Goal: Task Accomplishment & Management: Complete application form

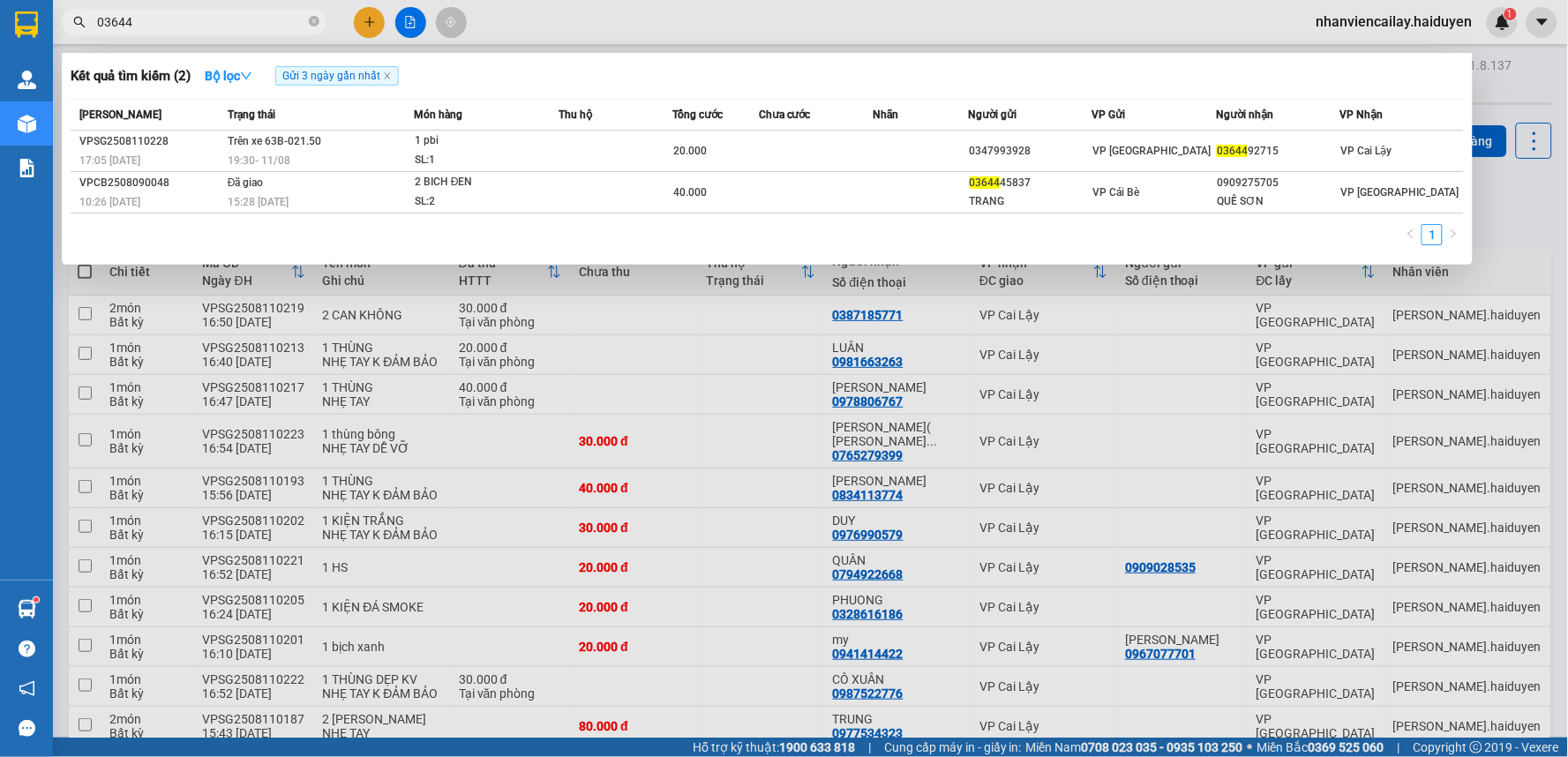
drag, startPoint x: 848, startPoint y: 40, endPoint x: 650, endPoint y: 4, distance: 201.2
click at [843, 40] on div at bounding box center [784, 378] width 1568 height 757
drag, startPoint x: 204, startPoint y: 27, endPoint x: 77, endPoint y: 39, distance: 127.6
click at [77, 38] on div "Kết quả tìm kiếm ( 2 ) Bộ lọc Gửi 3 ngày gần nhất Mã ĐH Trạng thái Món hàng Thu…" at bounding box center [172, 22] width 345 height 31
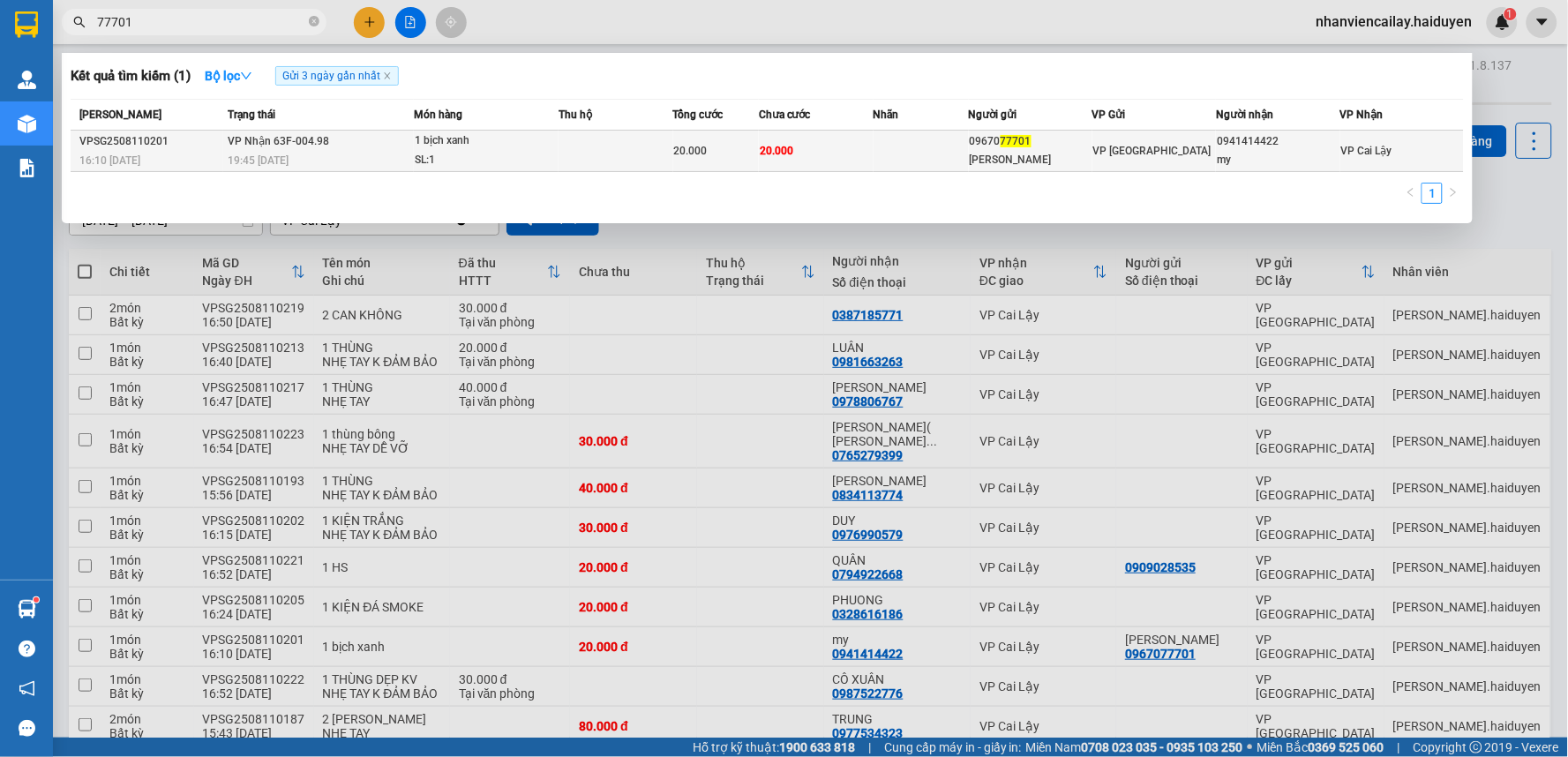
type input "77701"
click at [841, 154] on td "20.000" at bounding box center [816, 151] width 115 height 41
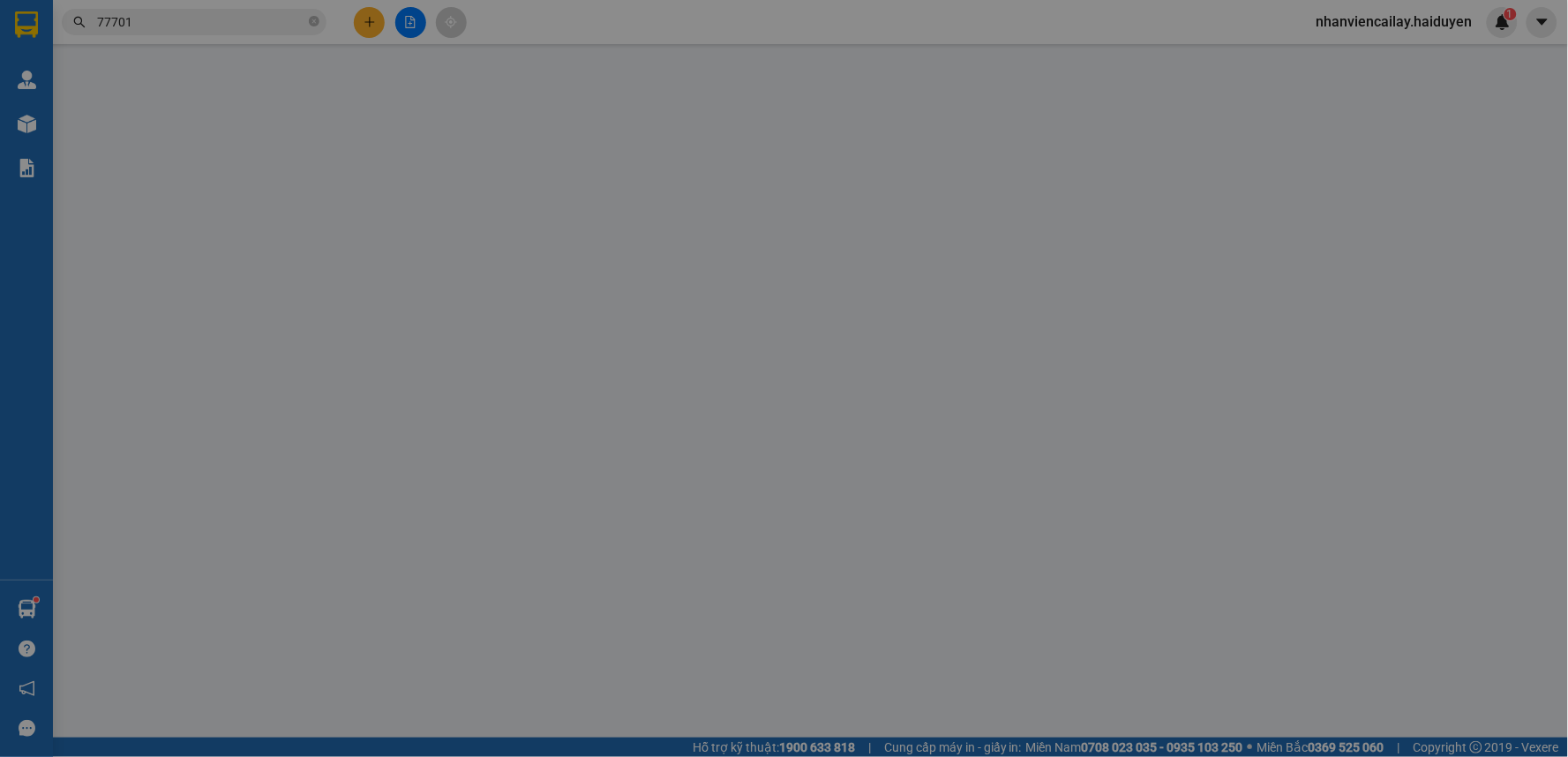
type input "0967077701"
type input "ánh hồng"
type input "0941414422"
type input "my"
type input "20.000"
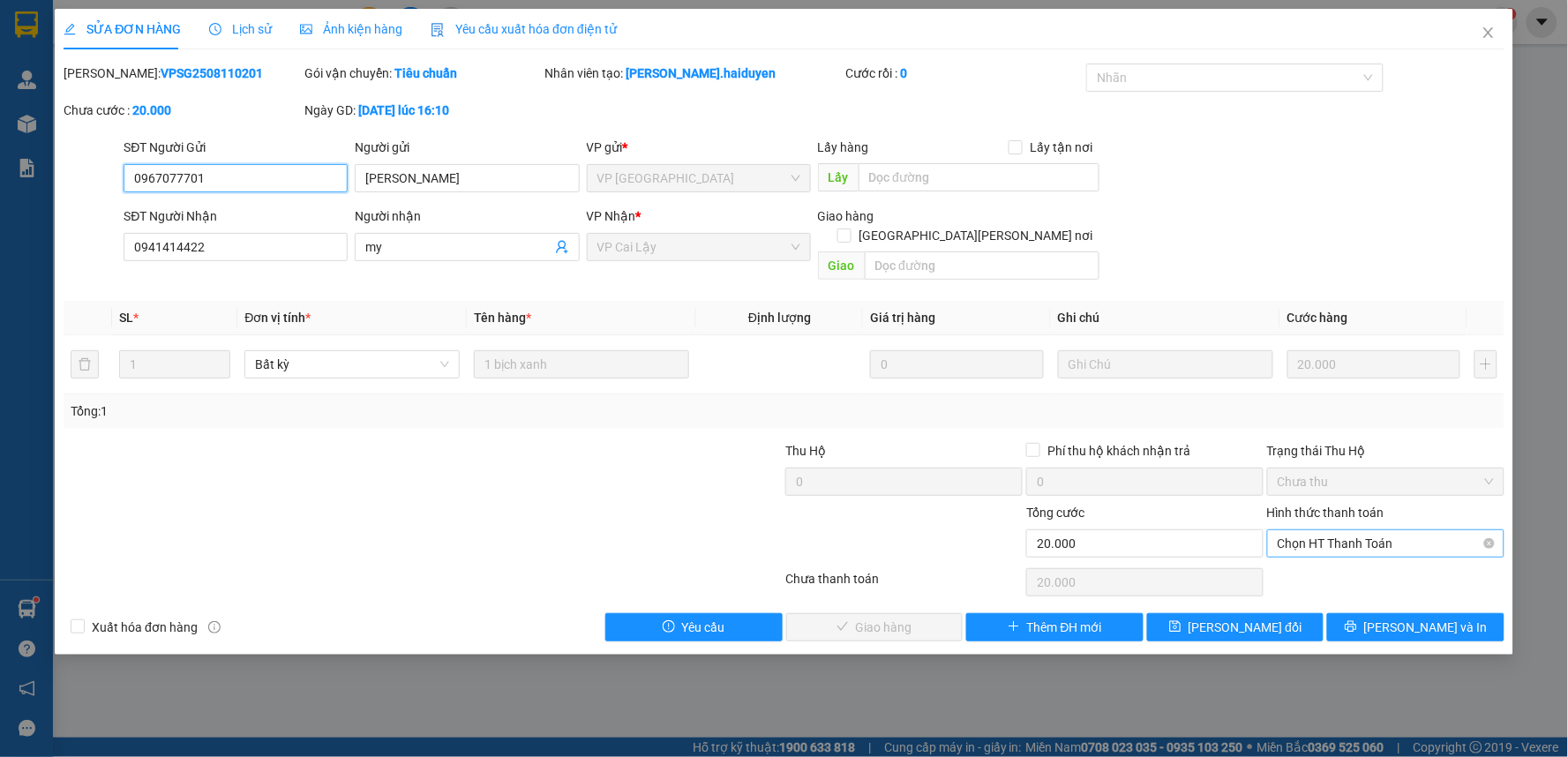
click at [1383, 531] on span "Chọn HT Thanh Toán" at bounding box center [1386, 544] width 217 height 27
drag, startPoint x: 1358, startPoint y: 561, endPoint x: 1038, endPoint y: 583, distance: 320.8
click at [1338, 562] on div "Tại văn phòng" at bounding box center [1387, 559] width 217 height 20
type input "0"
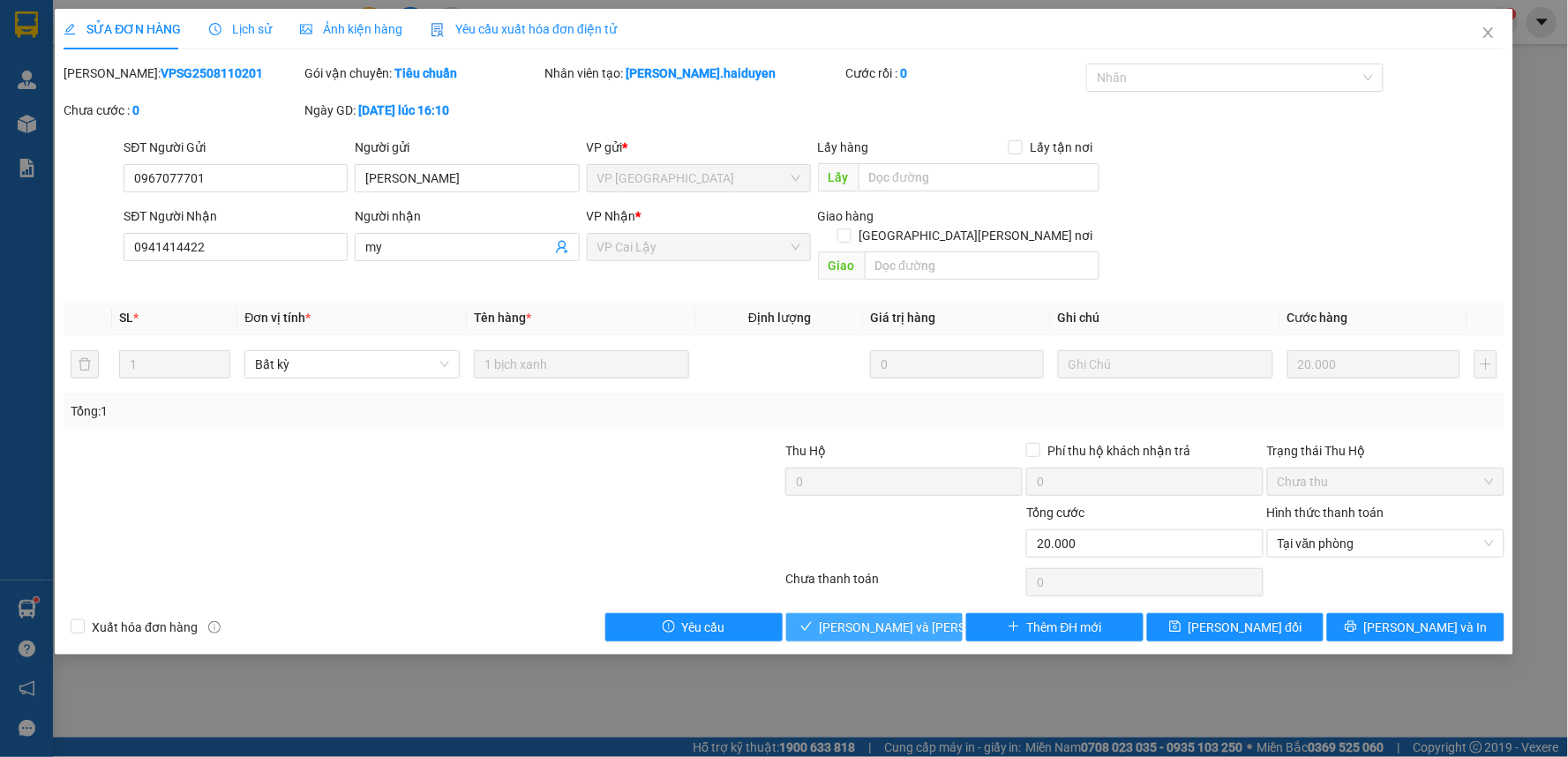
click at [931, 617] on span "Lưu và Giao hàng" at bounding box center [939, 627] width 238 height 20
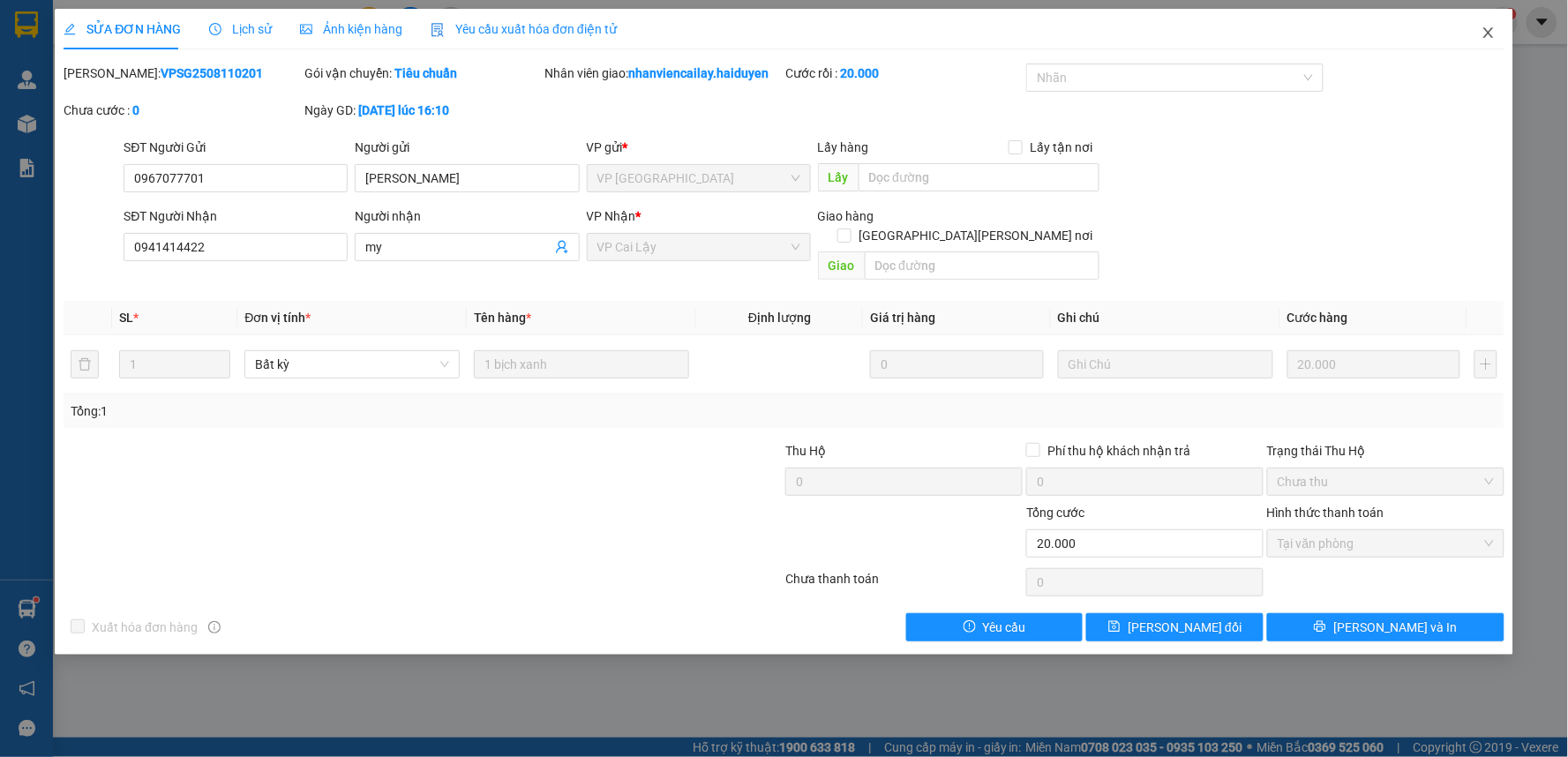
click at [1494, 25] on span "Close" at bounding box center [1488, 33] width 49 height 49
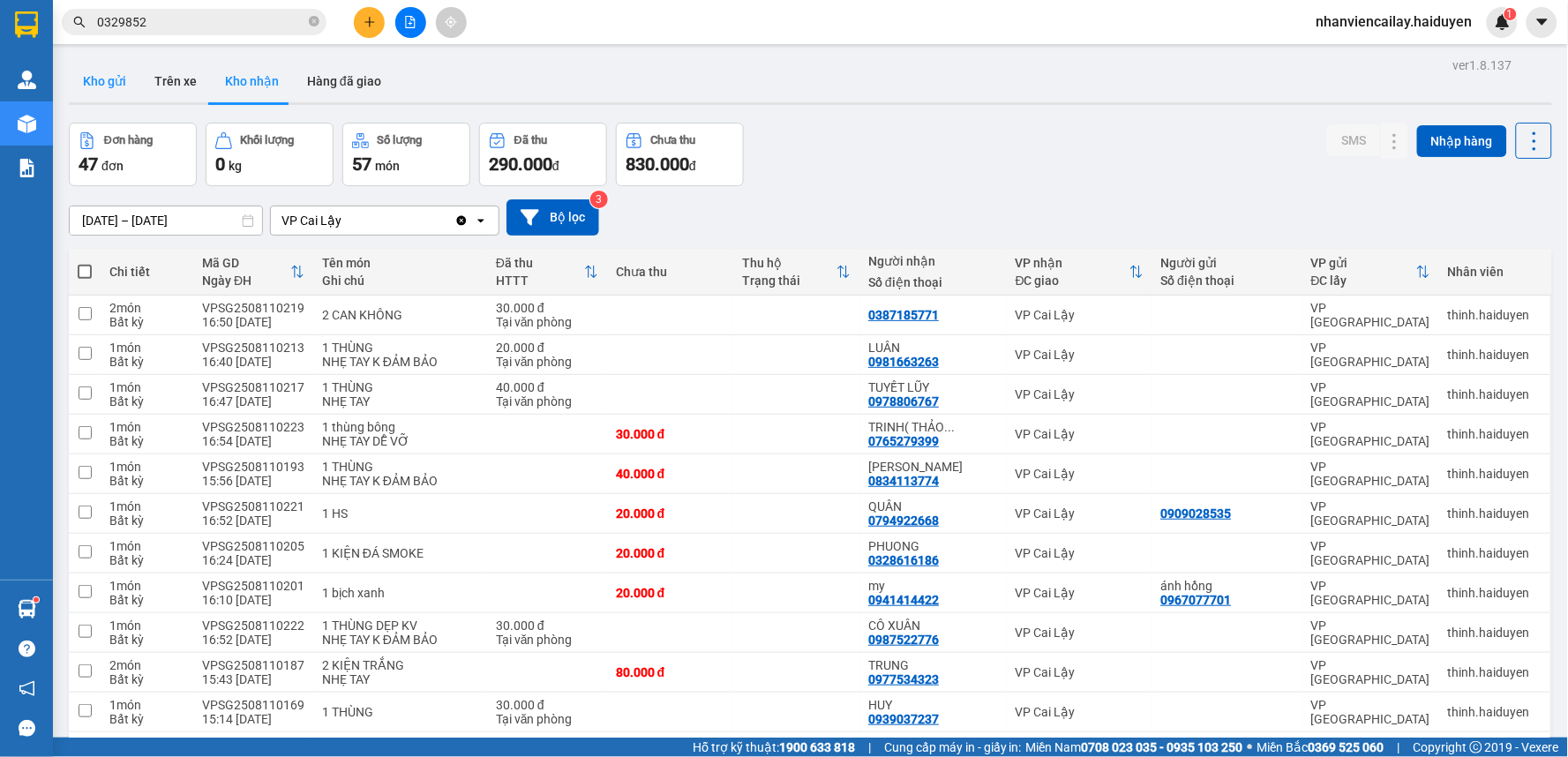
click at [119, 80] on button "Kho gửi" at bounding box center [105, 81] width 72 height 42
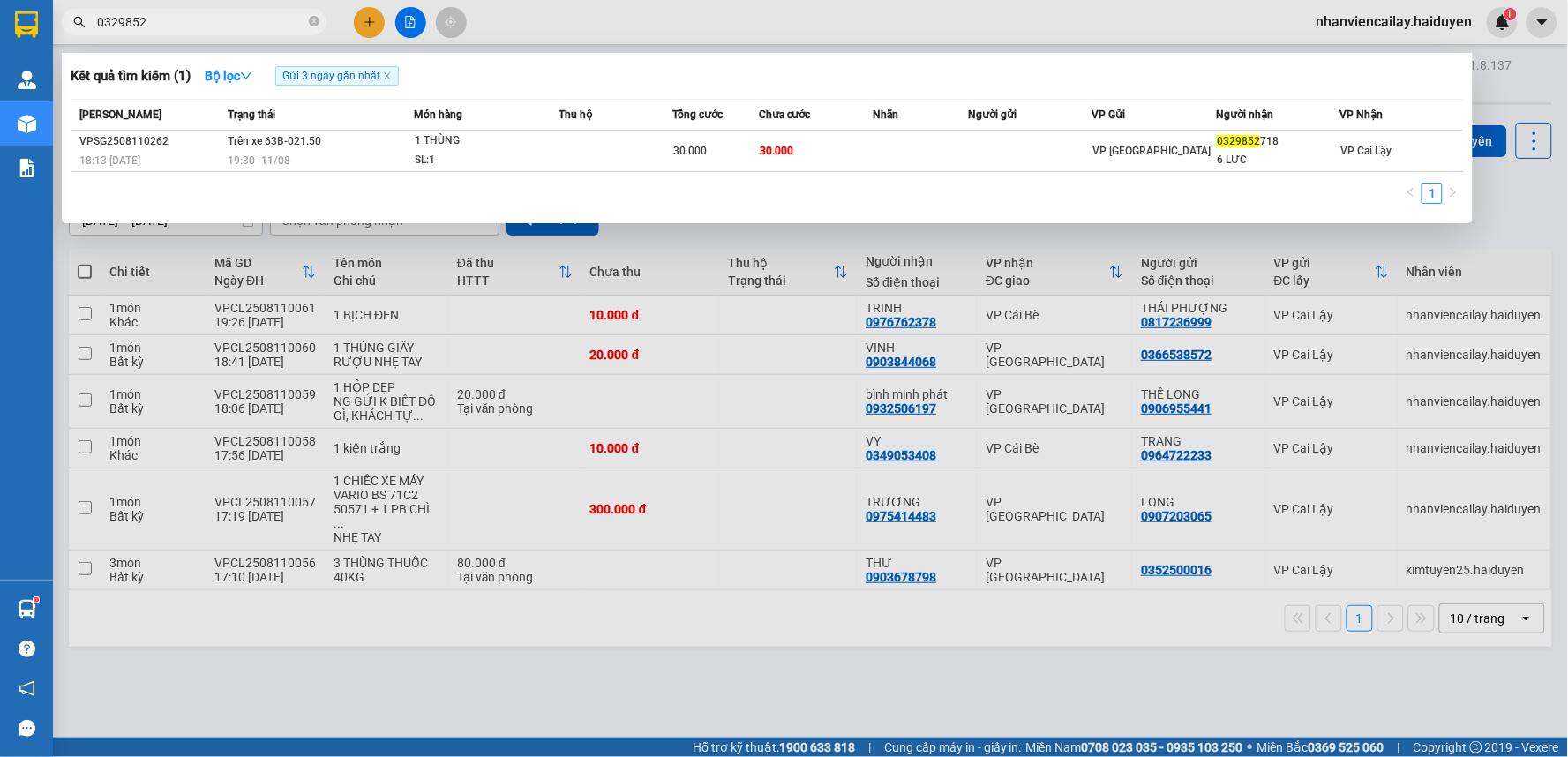
click at [185, 21] on input "0329852" at bounding box center [200, 22] width 209 height 20
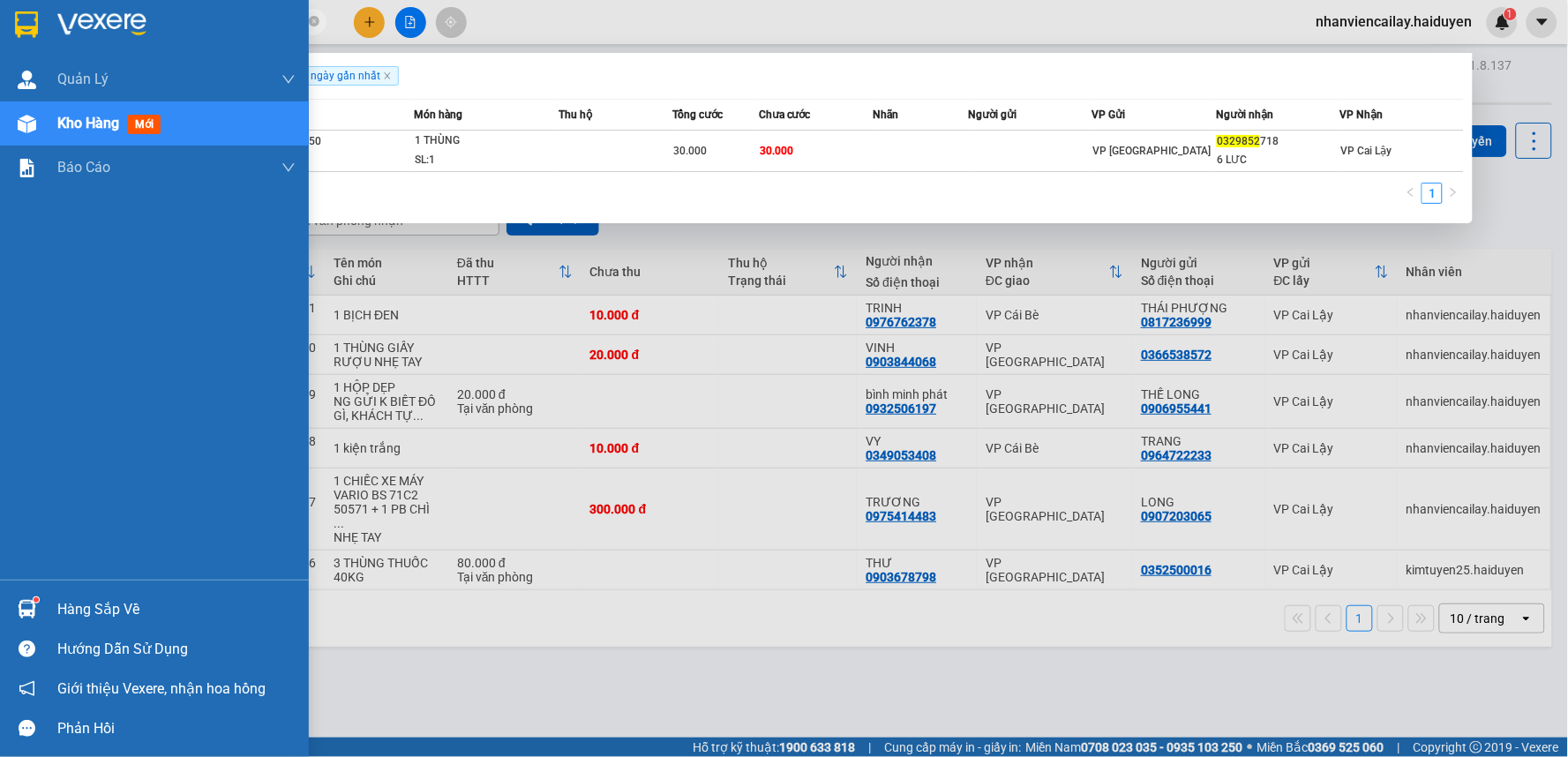
drag, startPoint x: 183, startPoint y: 22, endPoint x: 32, endPoint y: 40, distance: 152.1
click at [32, 40] on section "Kết quả tìm kiếm ( 1 ) Bộ lọc Gửi 3 ngày gần nhất Mã ĐH Trạng thái Món hàng Thu…" at bounding box center [784, 378] width 1568 height 757
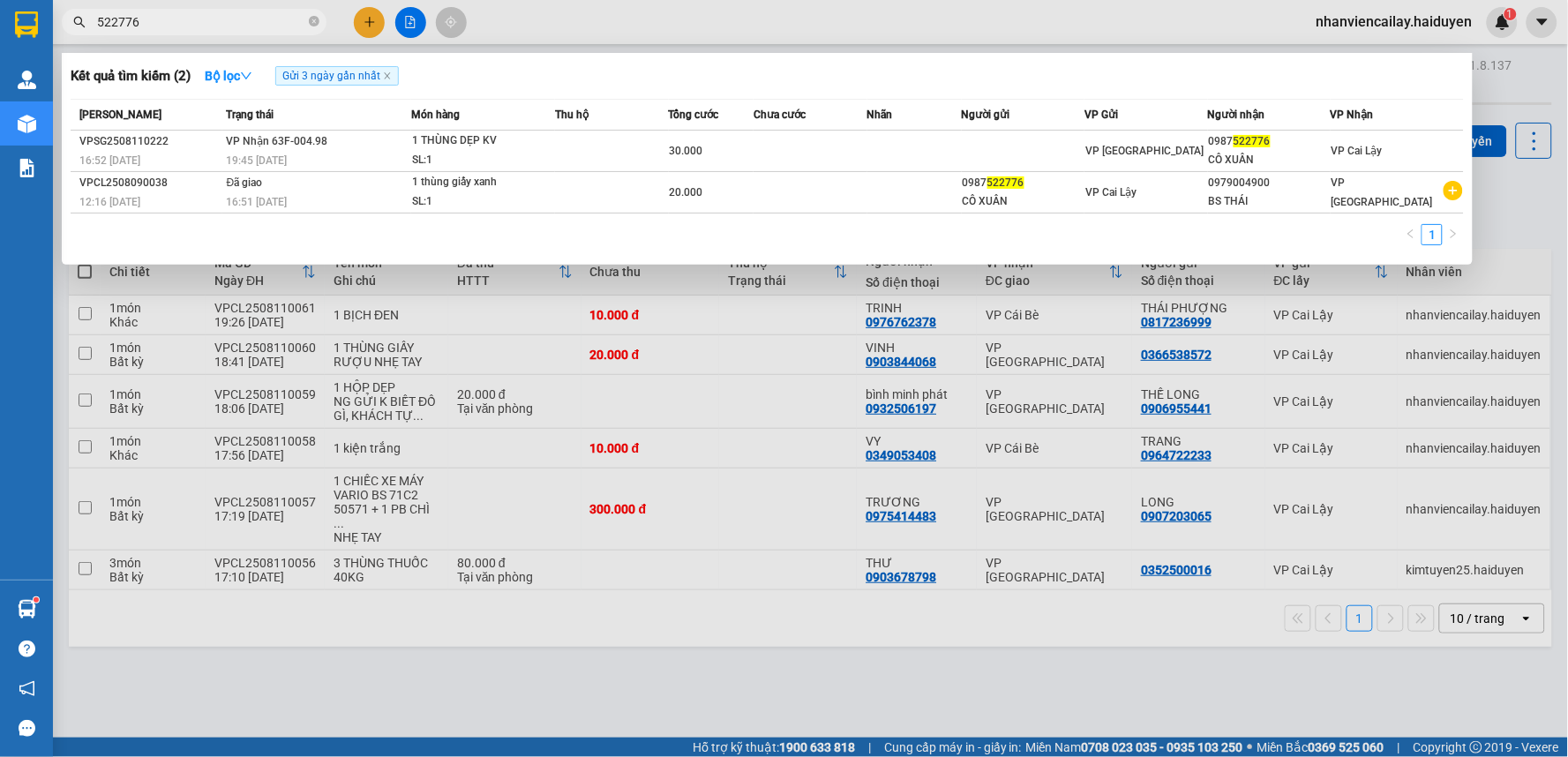
type input "522776"
click at [368, 23] on div at bounding box center [784, 378] width 1568 height 757
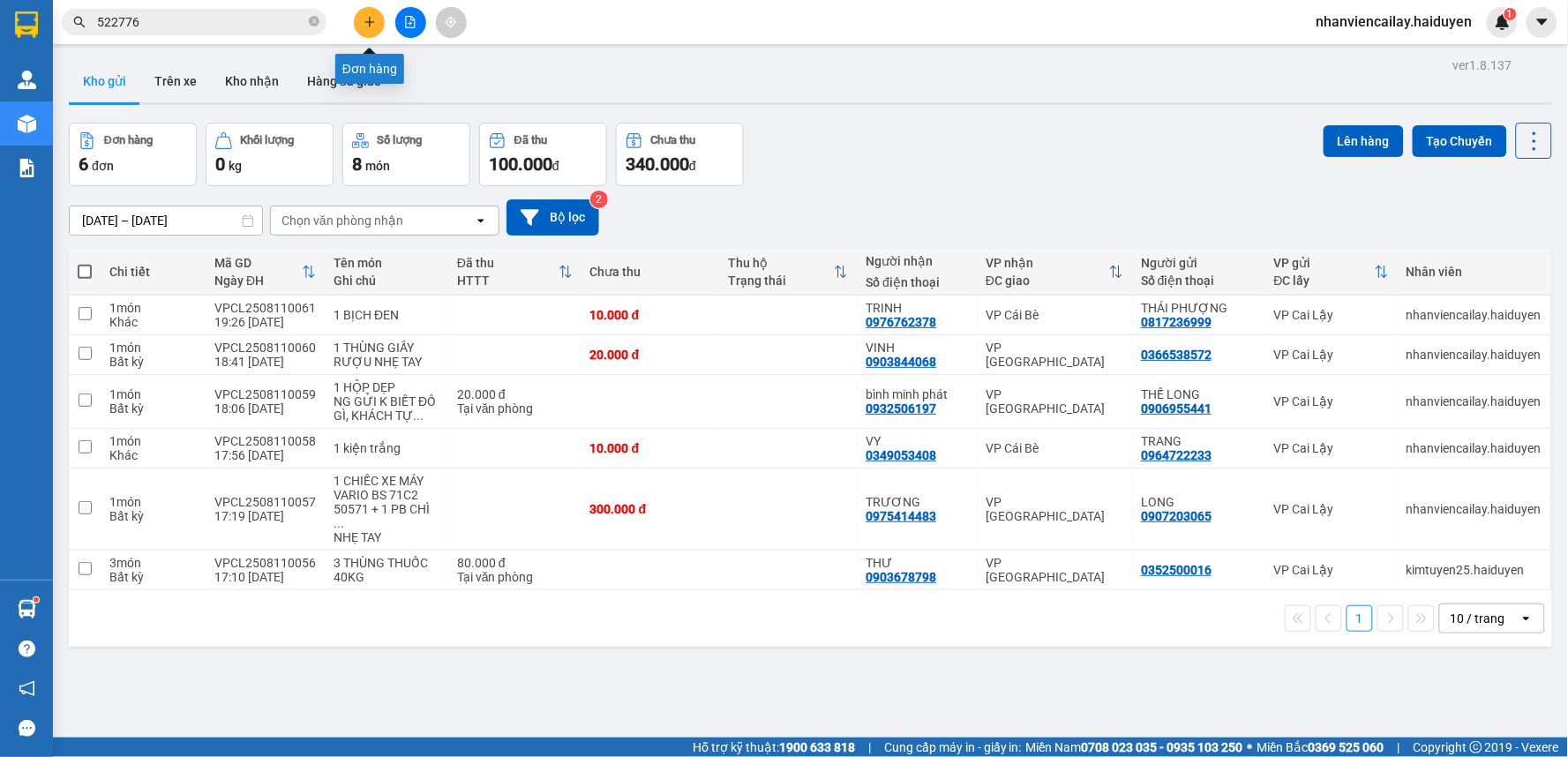
click at [371, 25] on icon "plus" at bounding box center [370, 22] width 13 height 13
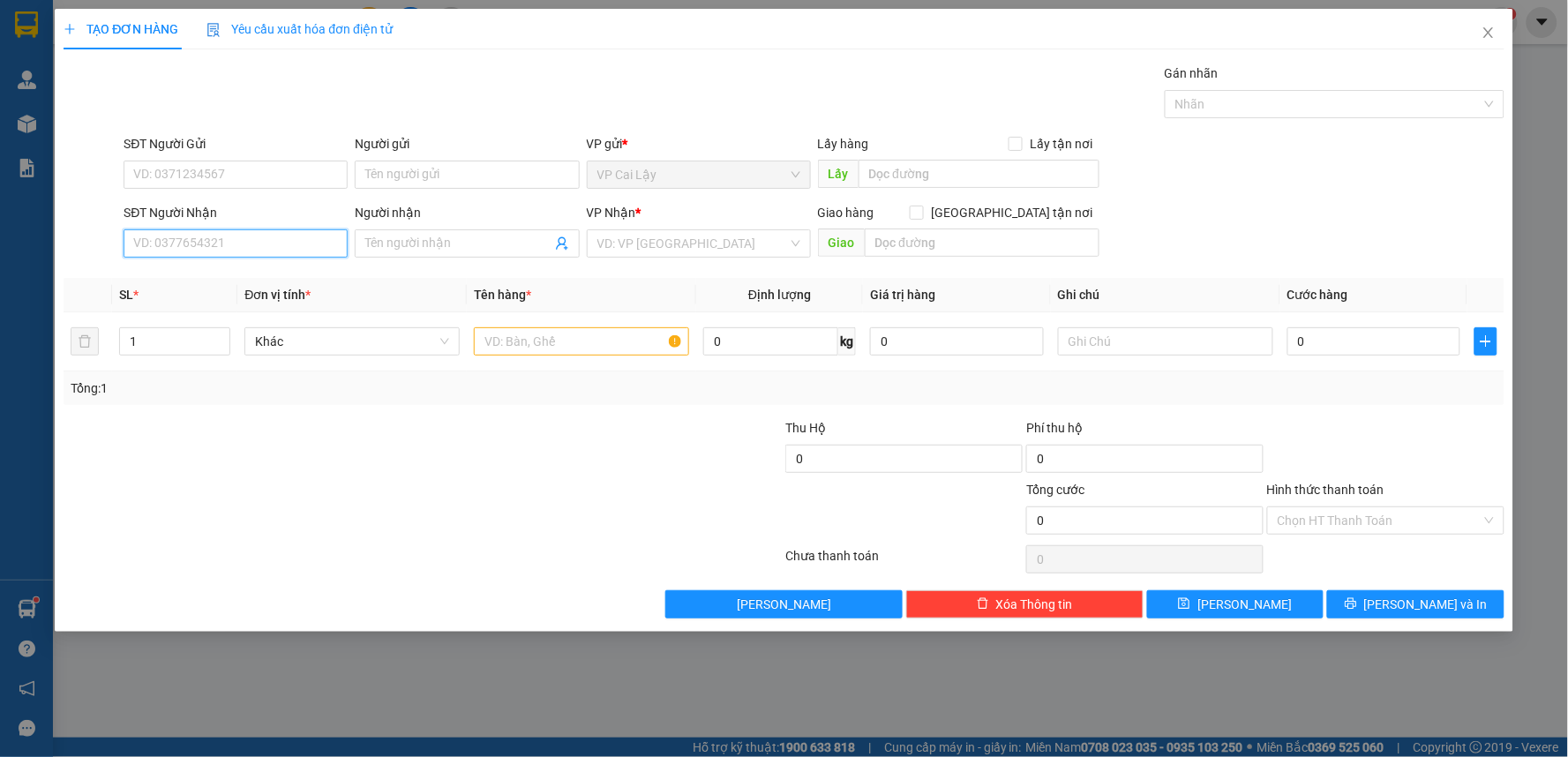
click at [272, 256] on input "SĐT Người Nhận" at bounding box center [235, 243] width 224 height 29
click at [257, 269] on div "Transit Pickup Surcharge Ids Transit Deliver Surcharge Ids Transit Deliver Surc…" at bounding box center [784, 341] width 1441 height 555
click at [238, 249] on input "9417" at bounding box center [235, 243] width 224 height 29
type input "9"
click at [230, 277] on div "0792949417 - DŨNG" at bounding box center [235, 279] width 203 height 20
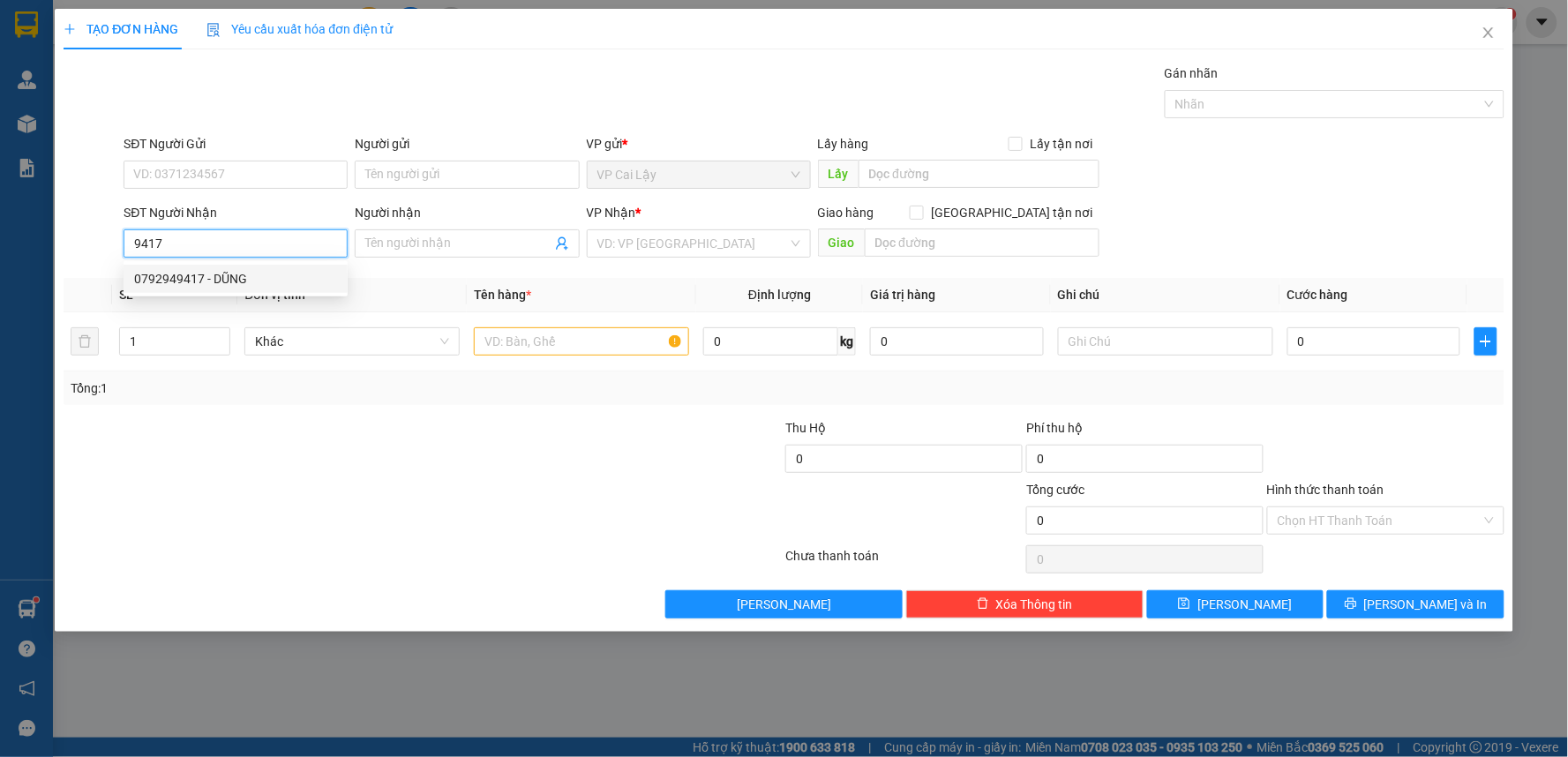
type input "0792949417"
type input "DŨNG"
type input "90.000"
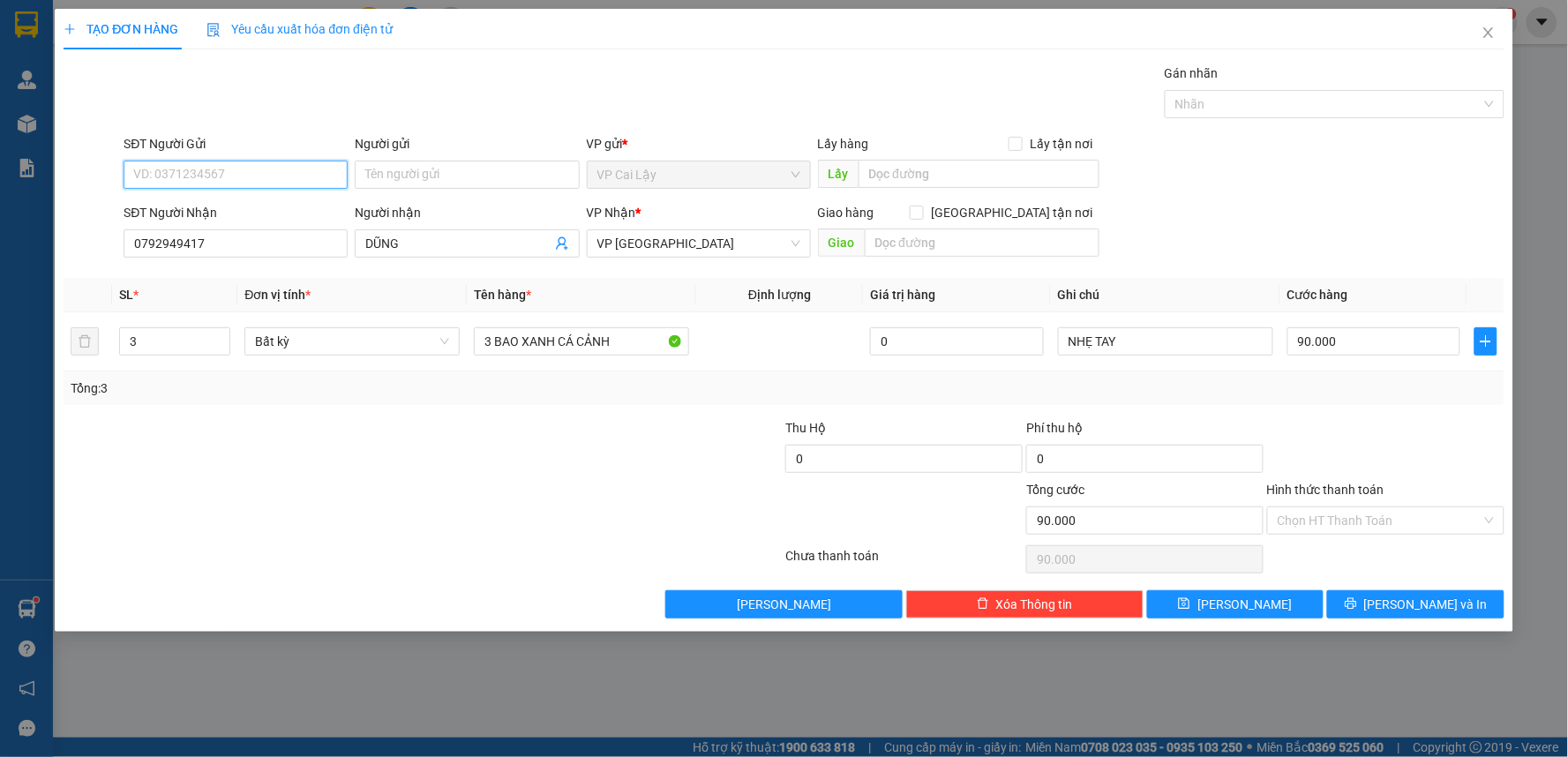
click at [284, 167] on input "SĐT Người Gửi" at bounding box center [235, 174] width 224 height 29
click at [385, 106] on div "Gói vận chuyển * Tiêu chuẩn Gán nhãn Nhãn" at bounding box center [814, 94] width 1387 height 62
type input "4"
click at [223, 336] on icon "up" at bounding box center [221, 337] width 6 height 6
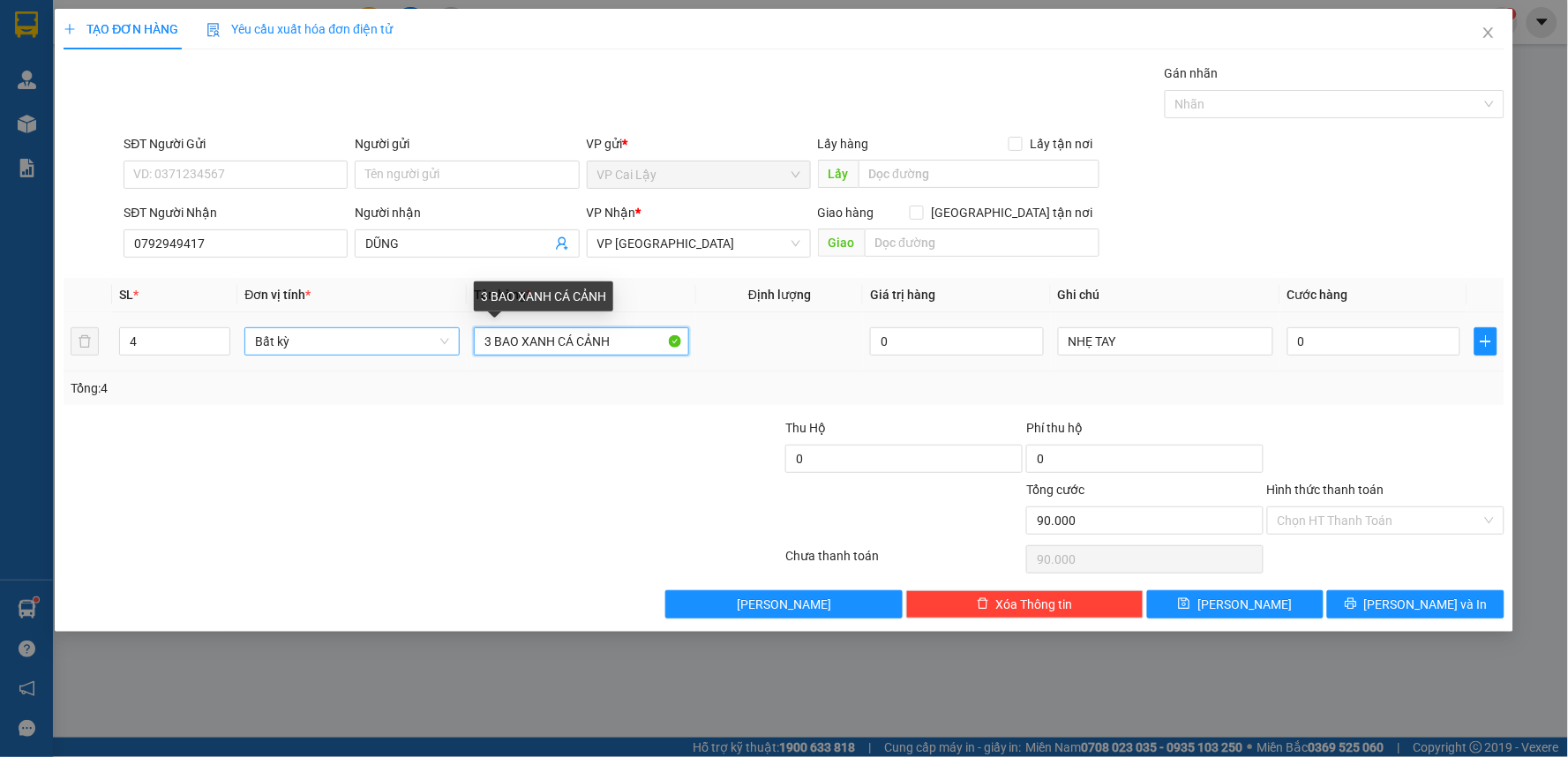
type input "0"
drag, startPoint x: 490, startPoint y: 337, endPoint x: 459, endPoint y: 338, distance: 31.0
click at [459, 338] on tr "4 Bất kỳ 3 BAO XANH CÁ CẢNH 0 NHẸ TAY 0" at bounding box center [784, 342] width 1441 height 59
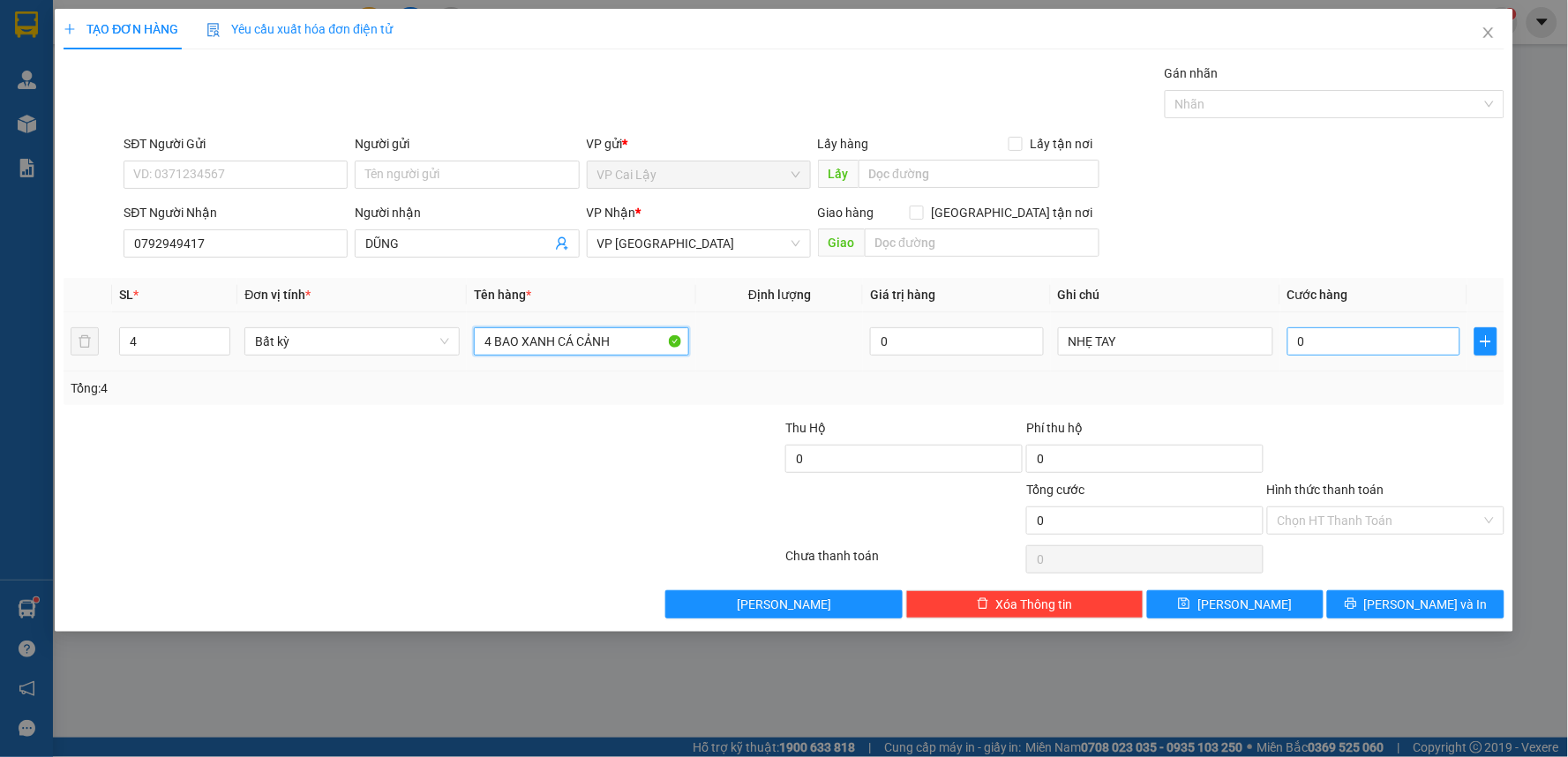
type input "4 BAO XANH CÁ CẢNH"
click at [1356, 344] on input "0" at bounding box center [1375, 342] width 174 height 29
type input "1"
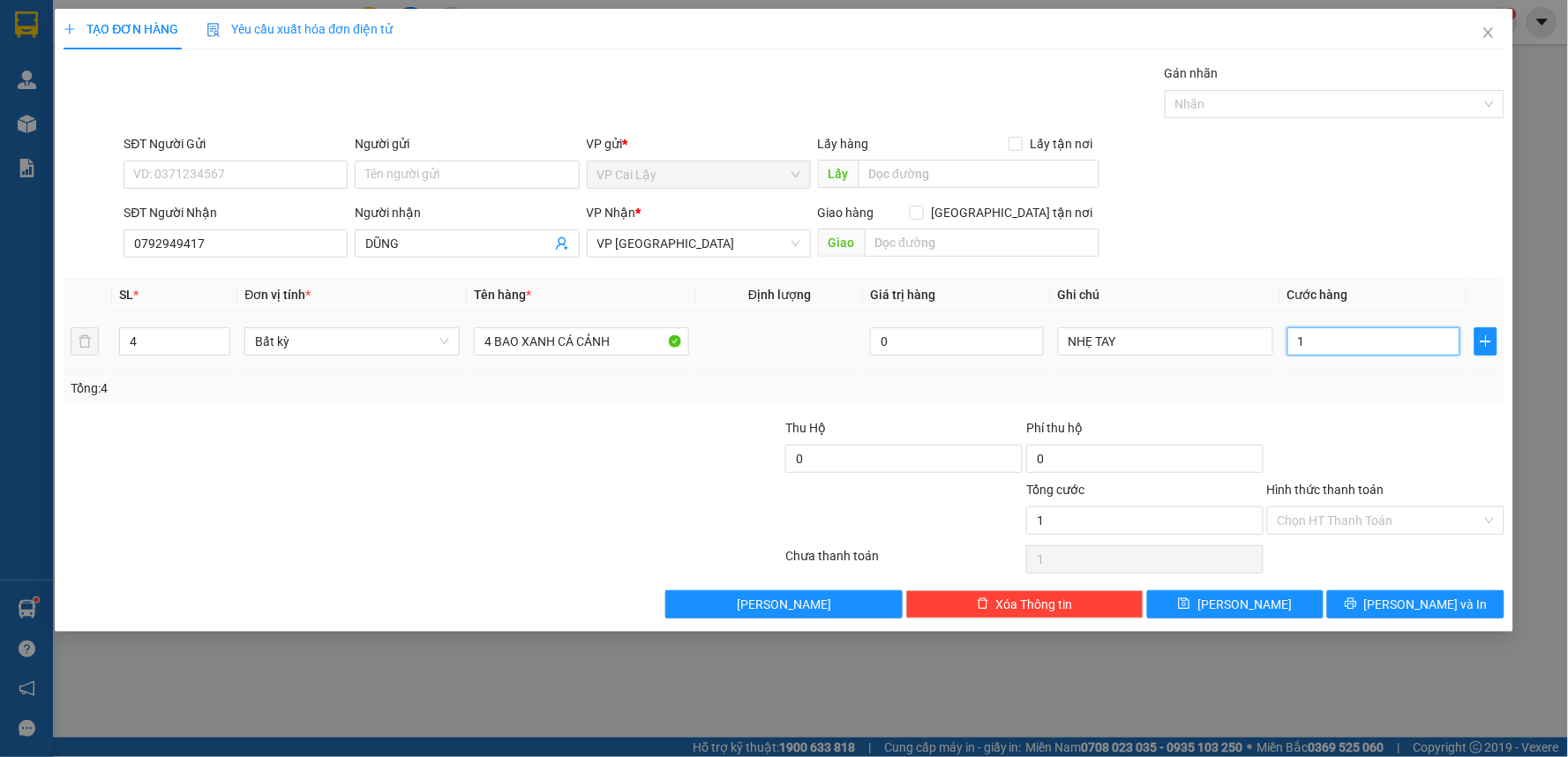
type input "12"
type input "120"
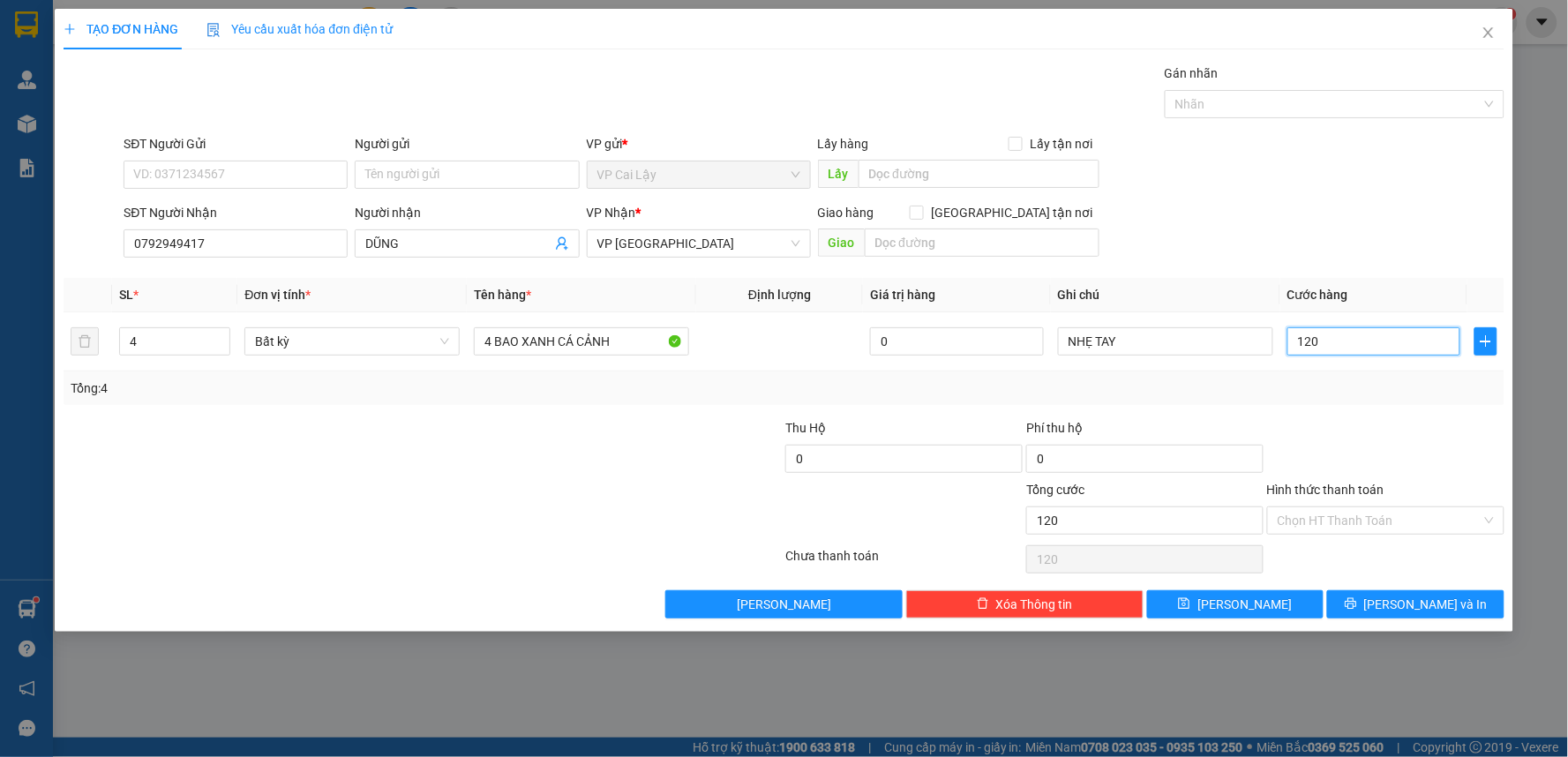
type input "120"
type input "120.000"
click at [1345, 436] on div at bounding box center [1385, 448] width 241 height 62
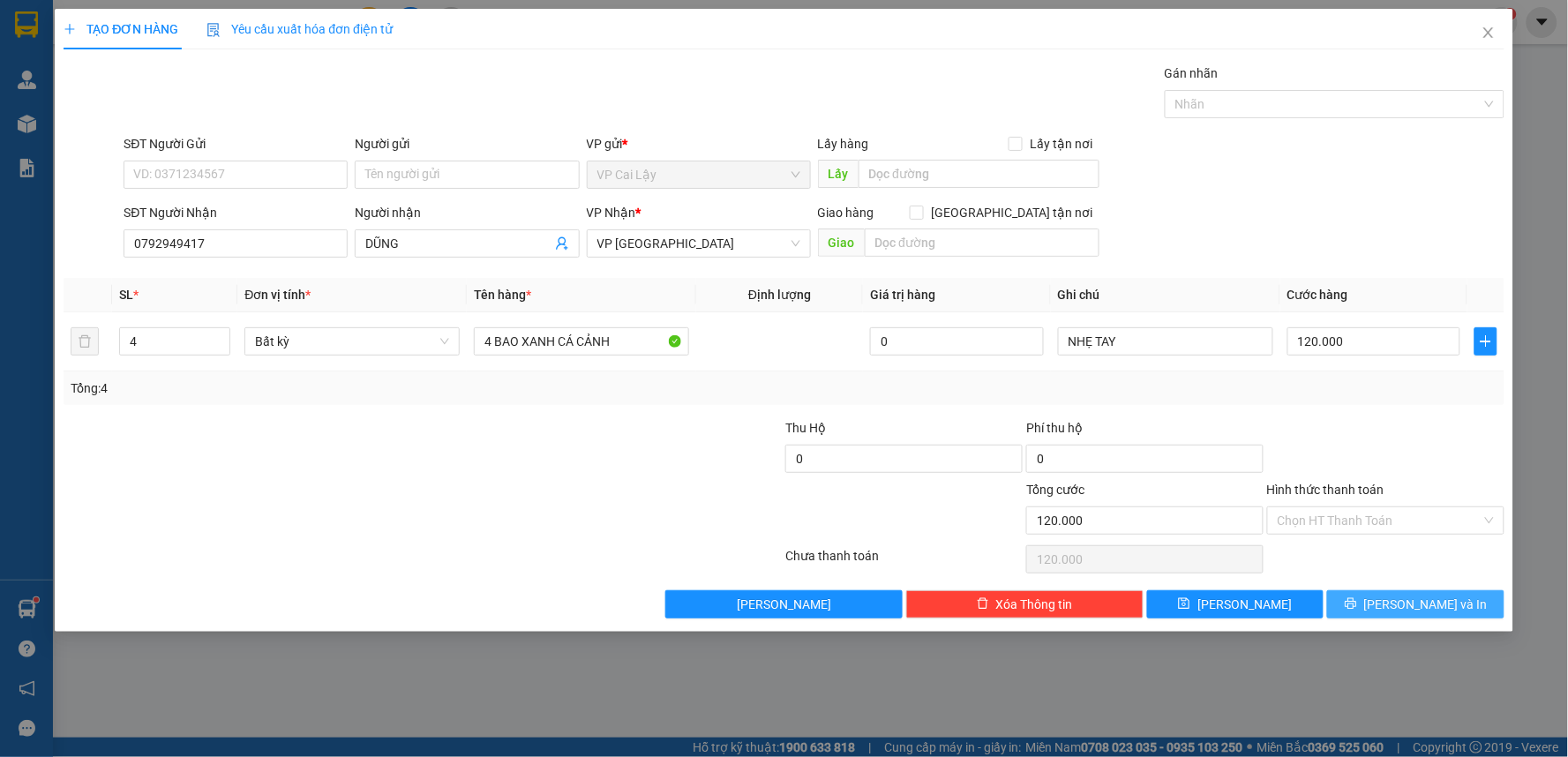
click at [1358, 601] on icon "printer" at bounding box center [1351, 604] width 13 height 13
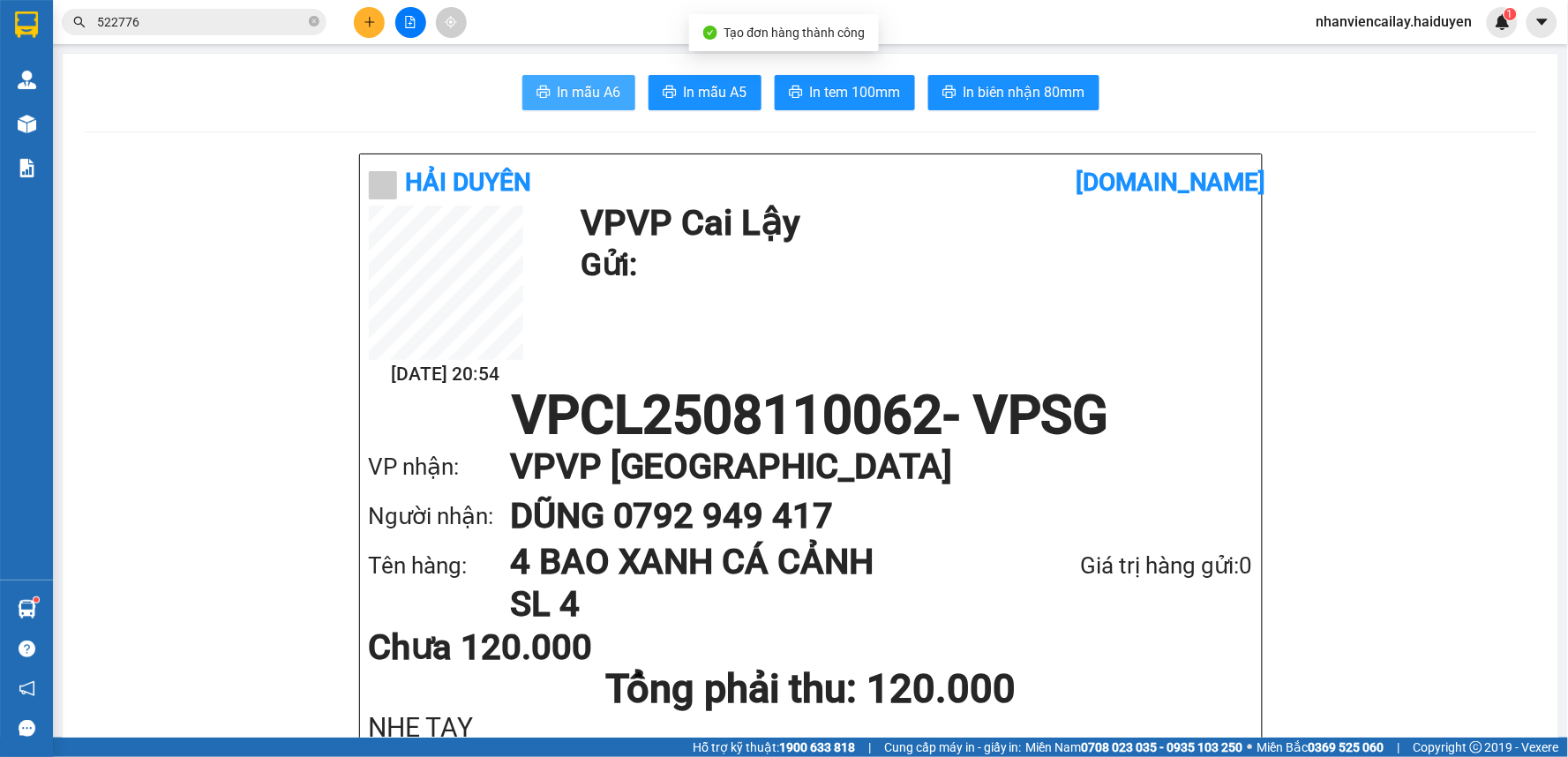
click at [576, 95] on span "In mẫu A6" at bounding box center [589, 92] width 64 height 22
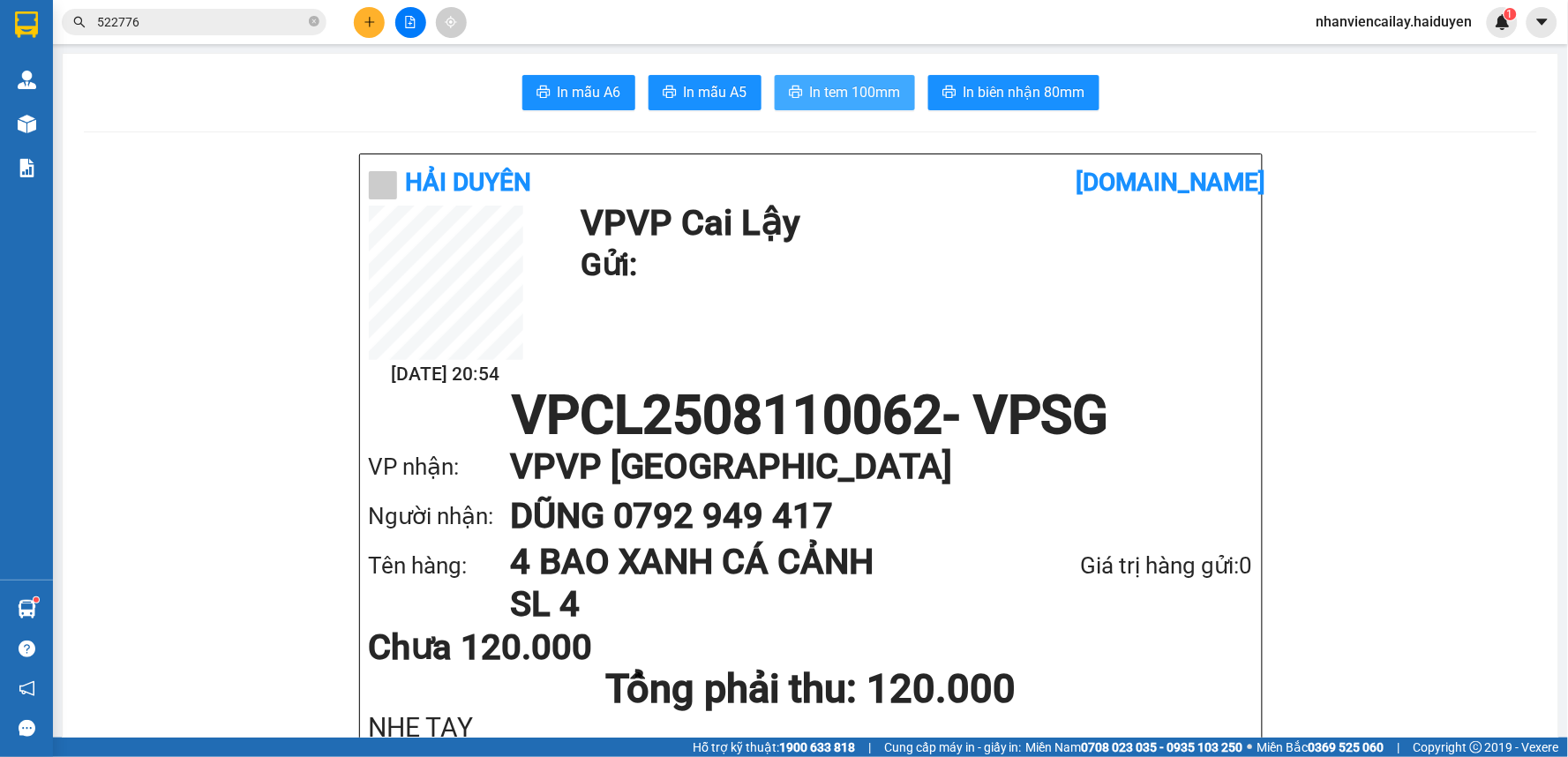
click at [863, 95] on span "In tem 100mm" at bounding box center [856, 92] width 91 height 22
